Goal: Transaction & Acquisition: Purchase product/service

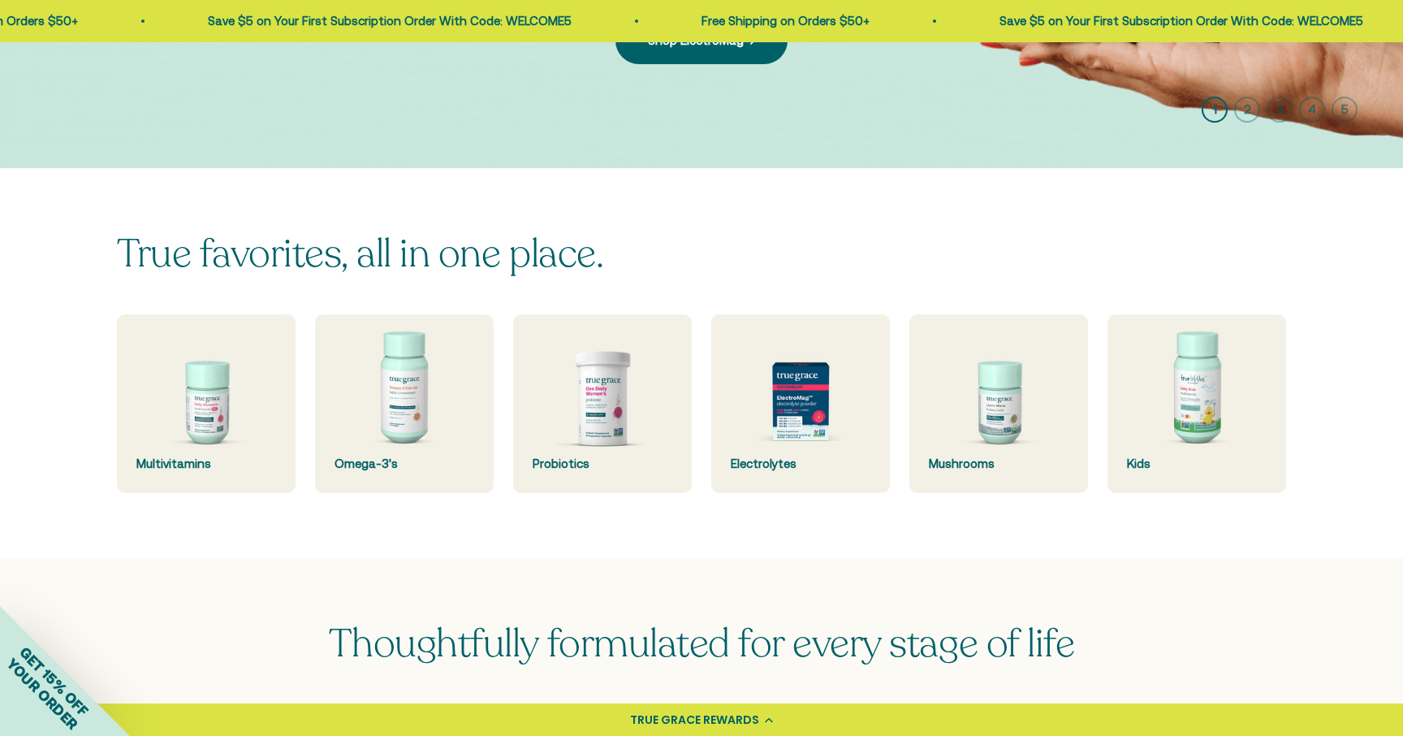
scroll to position [348, 0]
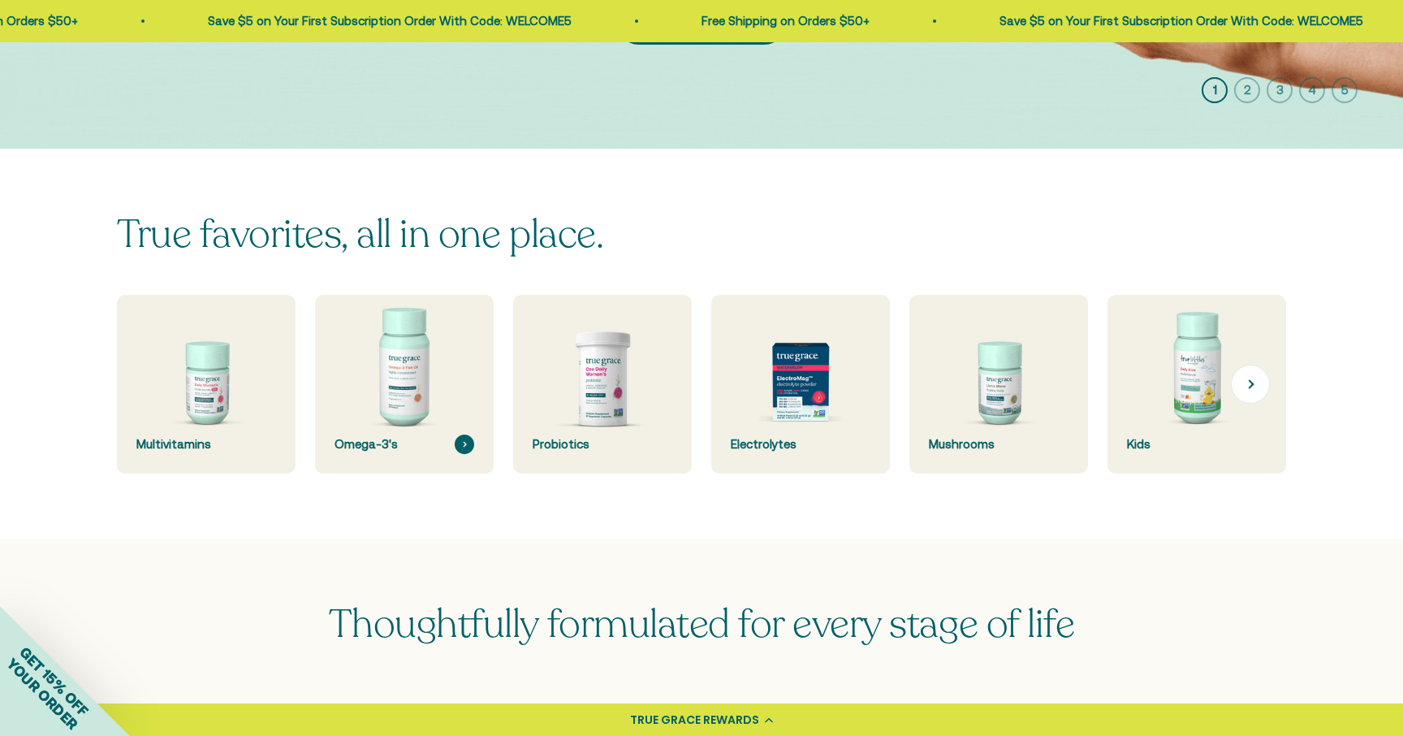
click at [417, 402] on img at bounding box center [403, 384] width 189 height 189
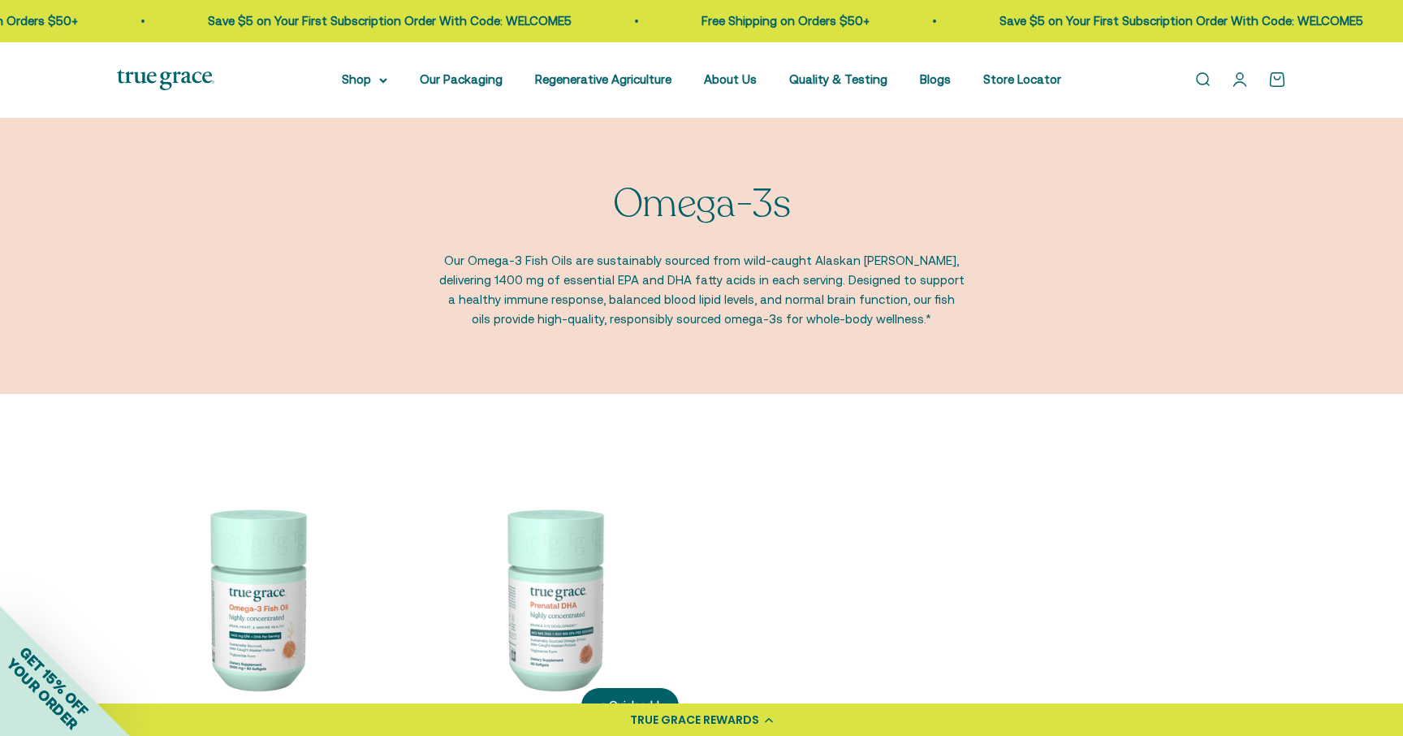
click at [525, 580] on img at bounding box center [553, 598] width 278 height 278
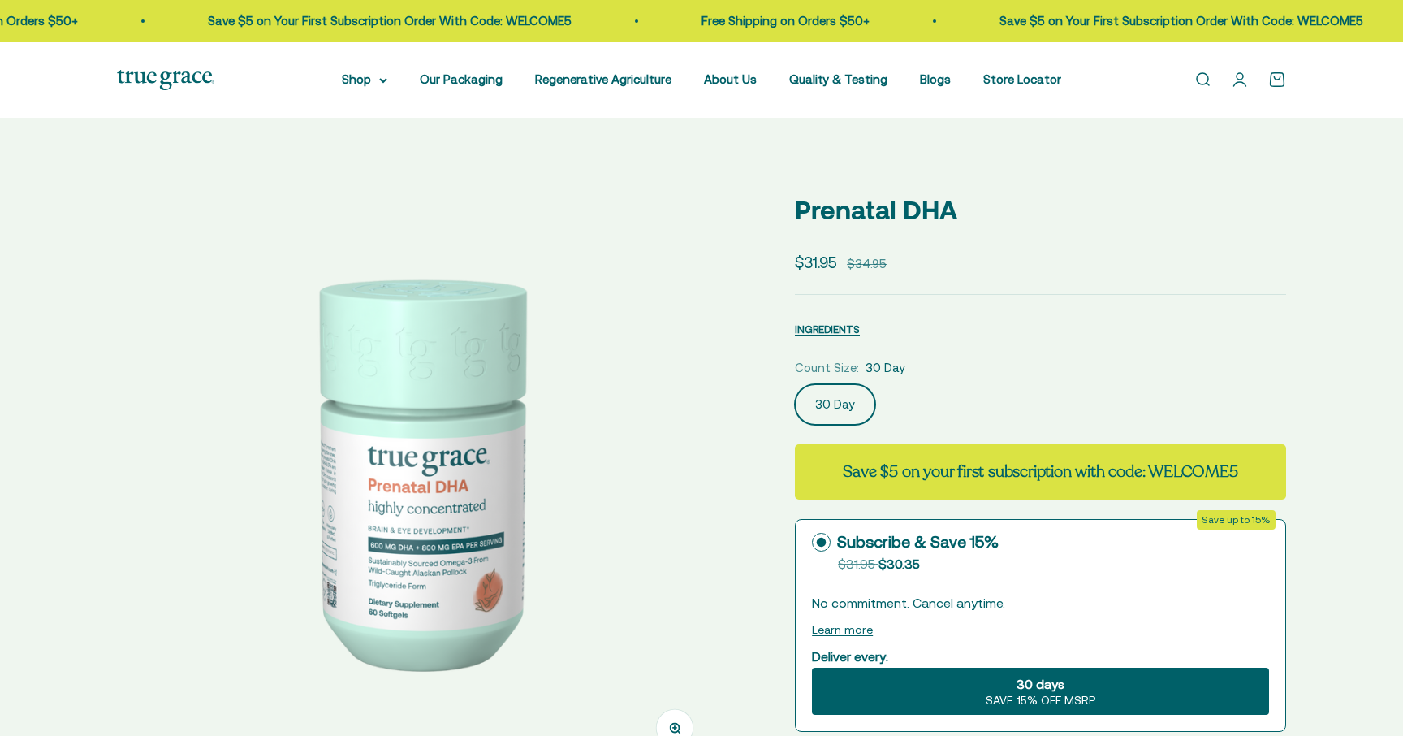
select select "3"
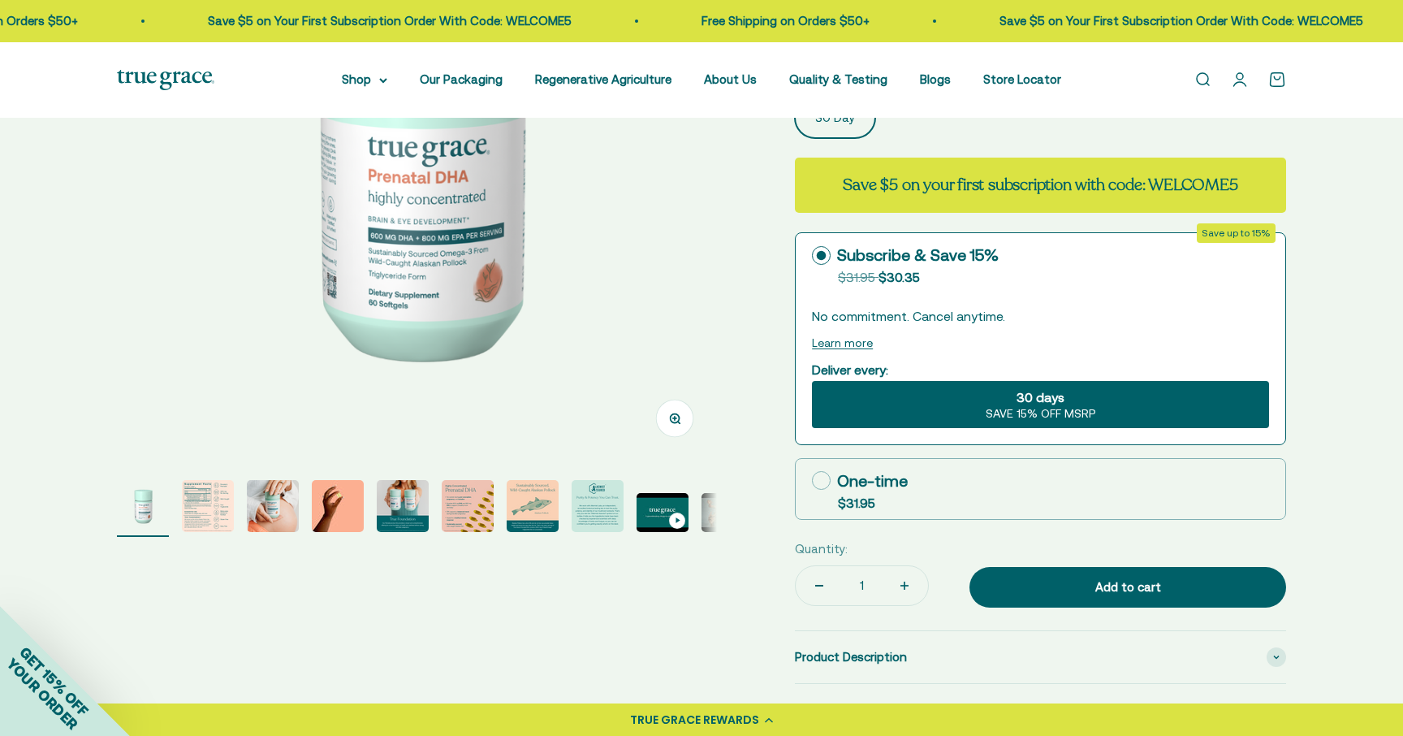
scroll to position [303, 0]
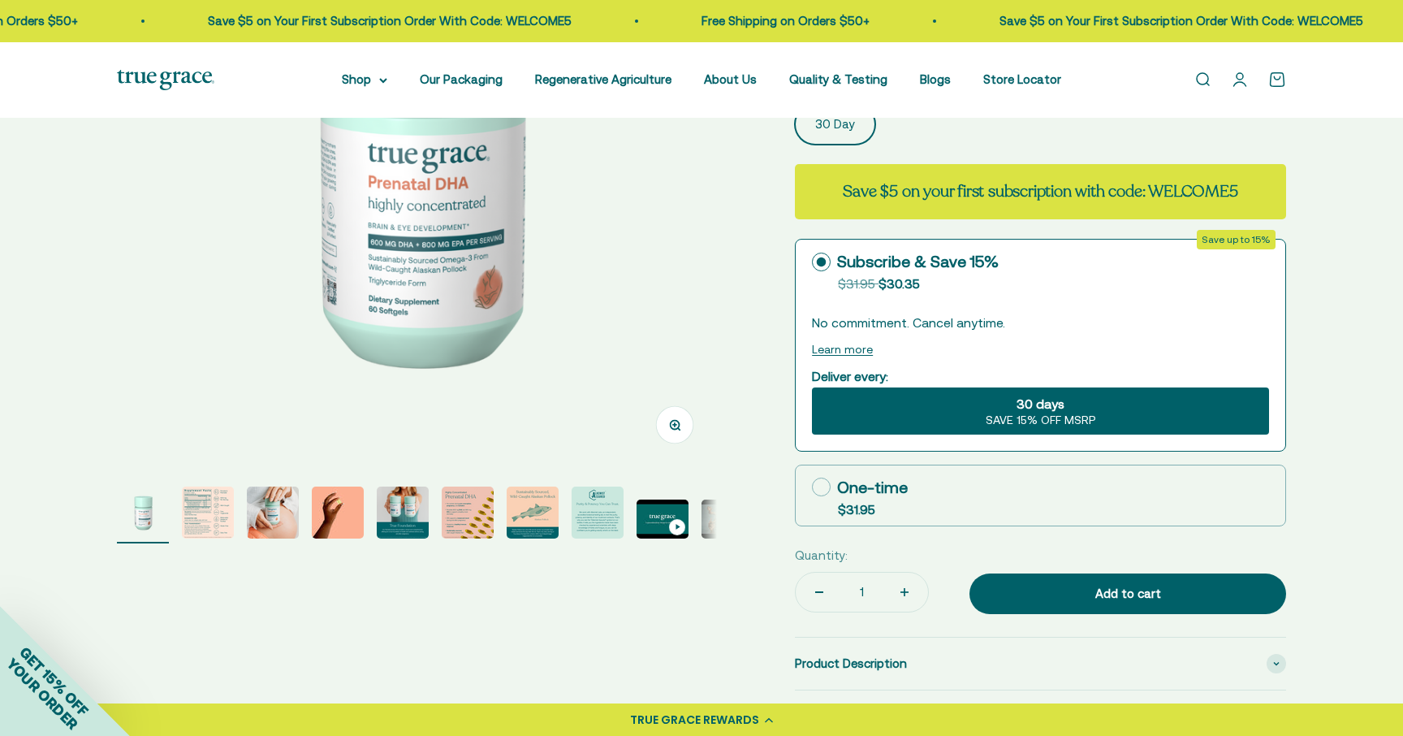
click at [212, 530] on img "Go to item 2" at bounding box center [208, 512] width 52 height 52
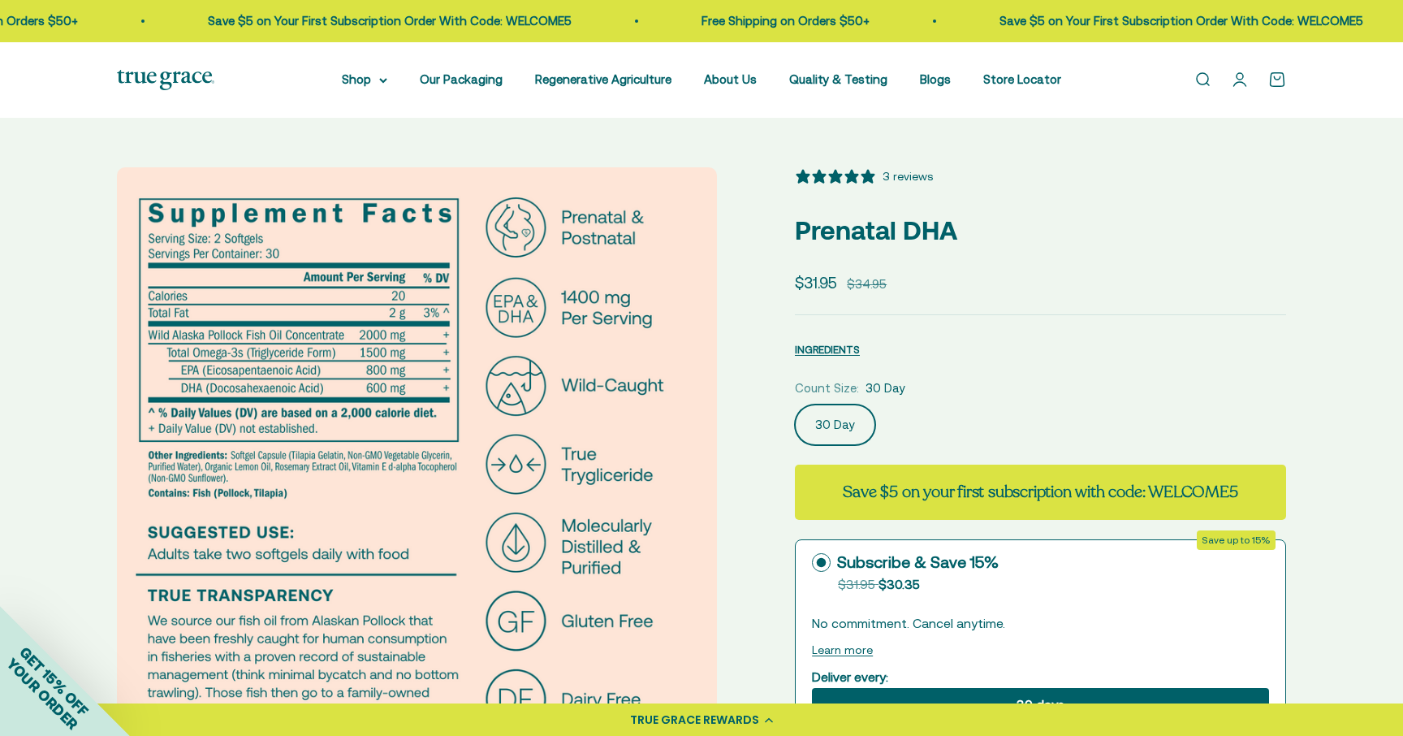
scroll to position [0, 0]
